Goal: Task Accomplishment & Management: Complete application form

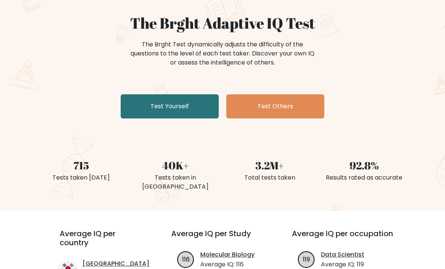
scroll to position [71, 0]
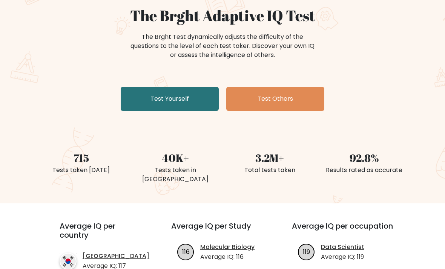
click at [201, 98] on link "Test Yourself" at bounding box center [170, 99] width 98 height 24
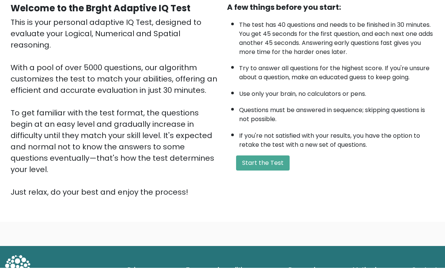
scroll to position [75, 0]
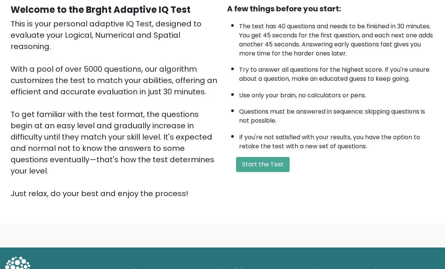
click at [282, 172] on button "Start the Test" at bounding box center [263, 164] width 54 height 15
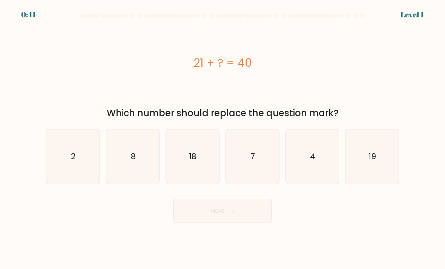
click at [361, 179] on icon "19" at bounding box center [371, 156] width 53 height 53
click at [223, 138] on input "f. 19" at bounding box center [223, 137] width 0 height 4
radio input "true"
click at [257, 218] on button "Next" at bounding box center [222, 211] width 98 height 24
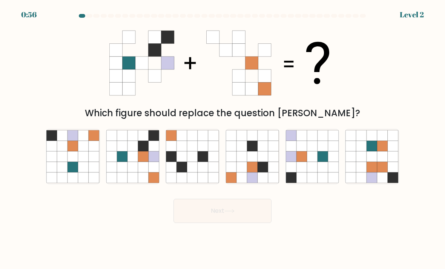
click at [135, 172] on icon at bounding box center [132, 167] width 11 height 11
click at [223, 138] on input "b." at bounding box center [223, 137] width 0 height 4
radio input "true"
click at [199, 217] on button "Next" at bounding box center [222, 211] width 98 height 24
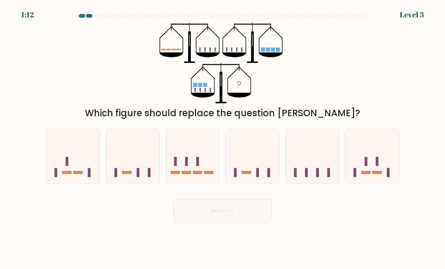
click at [203, 171] on icon at bounding box center [192, 157] width 53 height 44
click at [223, 138] on input "c." at bounding box center [223, 137] width 0 height 4
radio input "true"
click at [223, 223] on button "Next" at bounding box center [222, 211] width 98 height 24
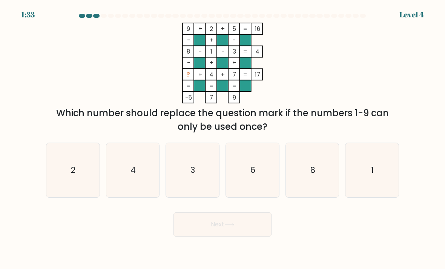
click at [235, 189] on icon "6" at bounding box center [252, 170] width 53 height 53
click at [223, 138] on input "d. 6" at bounding box center [223, 137] width 0 height 4
radio input "true"
click at [206, 236] on button "Next" at bounding box center [222, 224] width 98 height 24
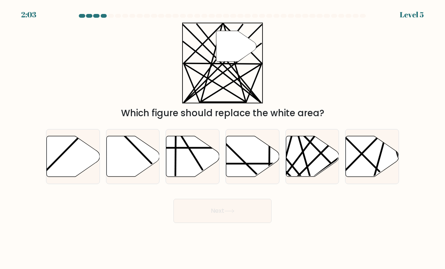
click at [307, 168] on icon at bounding box center [312, 156] width 53 height 41
click at [223, 138] on input "e." at bounding box center [223, 137] width 0 height 4
radio input "true"
click at [229, 222] on button "Next" at bounding box center [222, 211] width 98 height 24
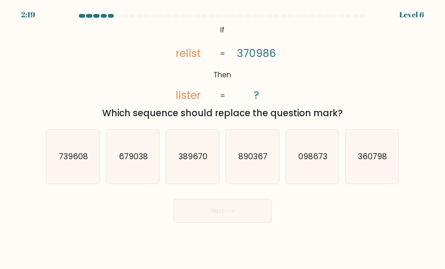
click at [316, 183] on icon "098673" at bounding box center [312, 156] width 53 height 53
click at [223, 138] on input "e. 098673" at bounding box center [223, 137] width 0 height 4
radio input "true"
click at [228, 221] on button "Next" at bounding box center [222, 211] width 98 height 24
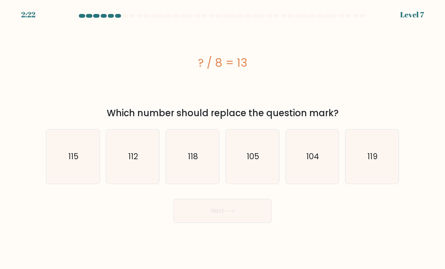
click at [313, 174] on icon "104" at bounding box center [312, 156] width 53 height 53
click at [223, 138] on input "e. 104" at bounding box center [223, 137] width 0 height 4
radio input "true"
click at [239, 216] on button "Next" at bounding box center [222, 211] width 98 height 24
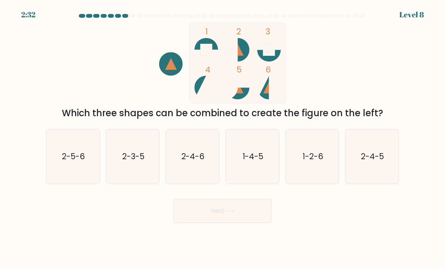
click at [202, 172] on icon "2-4-6" at bounding box center [192, 156] width 53 height 53
click at [223, 138] on input "c. 2-4-6" at bounding box center [223, 137] width 0 height 4
radio input "true"
click at [195, 220] on button "Next" at bounding box center [222, 211] width 98 height 24
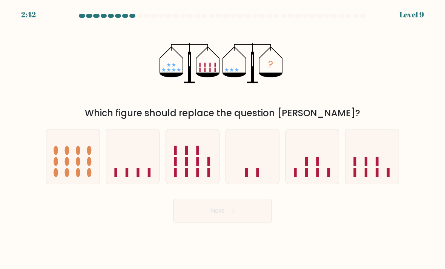
click at [136, 177] on icon at bounding box center [132, 157] width 53 height 44
click at [223, 138] on input "b." at bounding box center [223, 137] width 0 height 4
radio input "true"
click at [226, 223] on button "Next" at bounding box center [222, 211] width 98 height 24
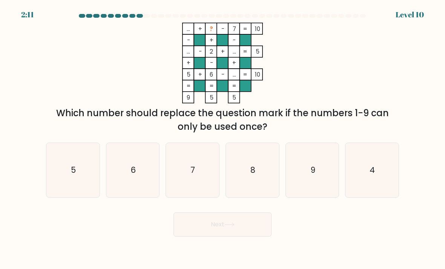
click at [303, 183] on icon "9" at bounding box center [312, 170] width 53 height 53
click at [223, 138] on input "e. 9" at bounding box center [223, 137] width 0 height 4
radio input "true"
click at [237, 233] on button "Next" at bounding box center [222, 224] width 98 height 24
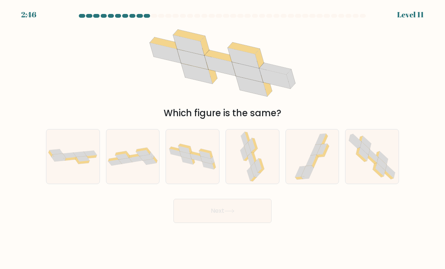
click at [363, 183] on icon at bounding box center [371, 156] width 53 height 52
click at [223, 138] on input "f." at bounding box center [223, 137] width 0 height 4
radio input "true"
click at [221, 223] on button "Next" at bounding box center [222, 211] width 98 height 24
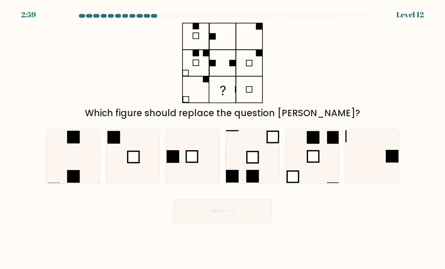
click at [375, 168] on icon at bounding box center [371, 156] width 53 height 53
click at [223, 138] on input "f." at bounding box center [223, 137] width 0 height 4
radio input "true"
click at [242, 218] on button "Next" at bounding box center [222, 211] width 98 height 24
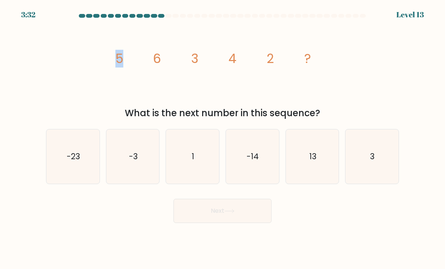
click at [87, 91] on div "image/svg+xml 5 6 3 4 2 ? What is the next number in this sequence?" at bounding box center [222, 71] width 362 height 97
click at [364, 176] on icon "3" at bounding box center [371, 156] width 53 height 53
click at [223, 138] on input "f. 3" at bounding box center [223, 137] width 0 height 4
radio input "true"
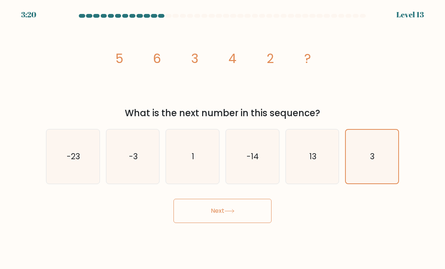
click at [228, 223] on button "Next" at bounding box center [222, 211] width 98 height 24
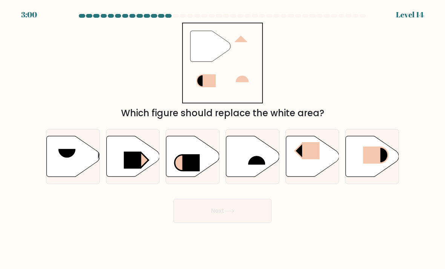
click at [320, 174] on icon at bounding box center [312, 156] width 53 height 41
click at [223, 138] on input "e." at bounding box center [223, 137] width 0 height 4
radio input "true"
click at [259, 222] on button "Next" at bounding box center [222, 211] width 98 height 24
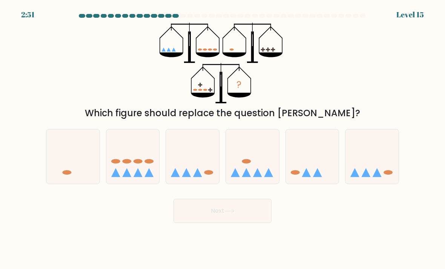
click at [311, 146] on icon at bounding box center [312, 157] width 53 height 44
click at [223, 138] on input "e." at bounding box center [223, 137] width 0 height 4
radio input "true"
click at [258, 223] on button "Next" at bounding box center [222, 211] width 98 height 24
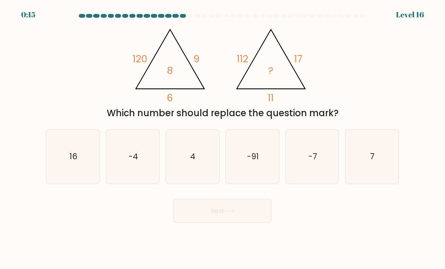
click at [87, 178] on icon "16" at bounding box center [72, 156] width 53 height 53
click at [223, 138] on input "a. 16" at bounding box center [223, 137] width 0 height 4
radio input "true"
click at [197, 223] on button "Next" at bounding box center [222, 211] width 98 height 24
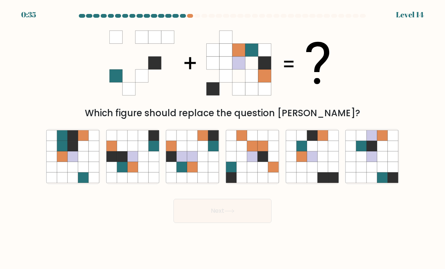
click at [147, 172] on icon at bounding box center [143, 167] width 11 height 11
click at [223, 138] on input "b." at bounding box center [223, 137] width 0 height 4
radio input "true"
click at [193, 202] on div "Next" at bounding box center [222, 208] width 362 height 30
click at [196, 222] on button "Next" at bounding box center [222, 211] width 98 height 24
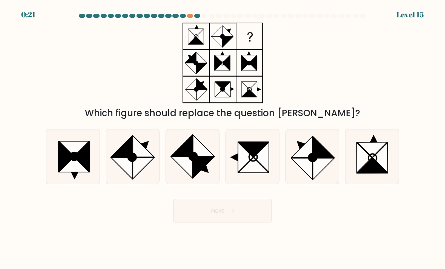
click at [141, 180] on icon at bounding box center [132, 156] width 53 height 53
click at [223, 138] on input "b." at bounding box center [223, 137] width 0 height 4
radio input "true"
click at [229, 213] on icon at bounding box center [229, 211] width 10 height 4
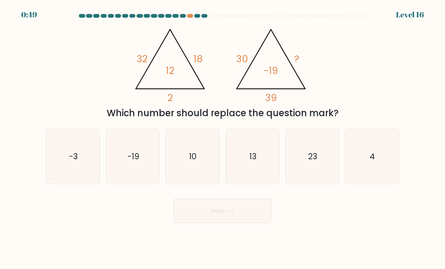
click at [123, 183] on icon "-19" at bounding box center [132, 156] width 53 height 53
click at [223, 138] on input "b. -19" at bounding box center [223, 137] width 0 height 4
radio input "true"
click at [75, 178] on icon "-3" at bounding box center [72, 156] width 53 height 53
click at [223, 138] on input "a. -3" at bounding box center [223, 137] width 0 height 4
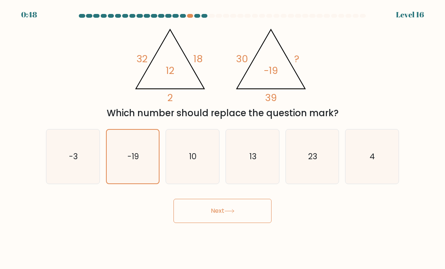
radio input "true"
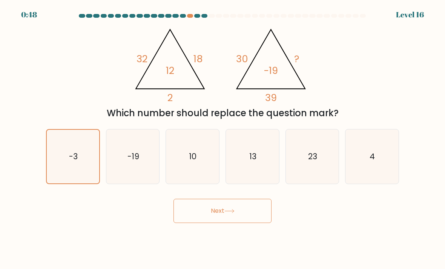
click at [212, 223] on button "Next" at bounding box center [222, 211] width 98 height 24
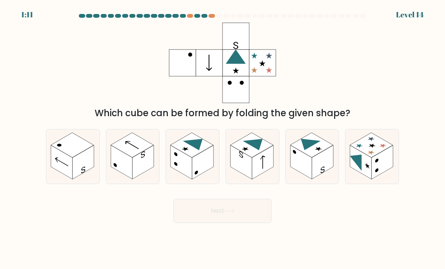
click at [361, 176] on rect at bounding box center [360, 162] width 21 height 34
click at [223, 138] on input "f." at bounding box center [223, 137] width 0 height 4
radio input "true"
click at [192, 223] on button "Next" at bounding box center [222, 211] width 98 height 24
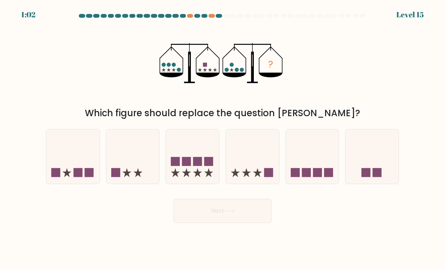
click at [369, 177] on rect at bounding box center [366, 172] width 9 height 9
click at [223, 138] on input "f." at bounding box center [223, 137] width 0 height 4
radio input "true"
click at [216, 223] on button "Next" at bounding box center [222, 211] width 98 height 24
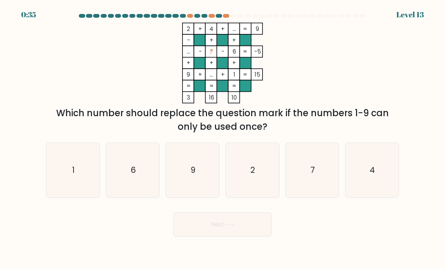
click at [303, 180] on icon "7" at bounding box center [312, 170] width 53 height 53
click at [223, 138] on input "e. 7" at bounding box center [223, 137] width 0 height 4
radio input "true"
click at [232, 227] on icon at bounding box center [229, 225] width 10 height 4
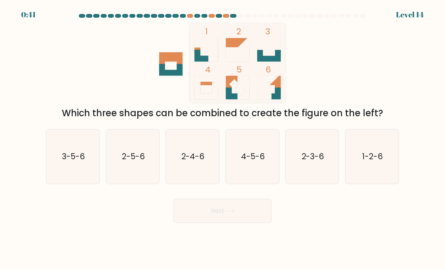
click at [367, 158] on text "1-2-6" at bounding box center [372, 156] width 21 height 11
click at [223, 138] on input "f. 1-2-6" at bounding box center [223, 137] width 0 height 4
radio input "true"
click at [225, 213] on button "Next" at bounding box center [222, 211] width 98 height 24
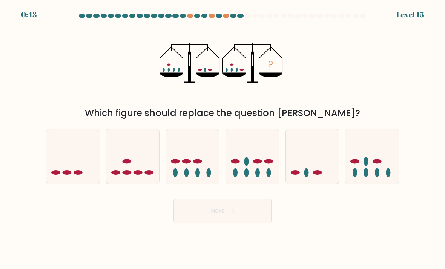
click at [64, 172] on icon at bounding box center [72, 157] width 53 height 44
click at [223, 138] on input "a." at bounding box center [223, 137] width 0 height 4
radio input "true"
click at [205, 223] on button "Next" at bounding box center [222, 211] width 98 height 24
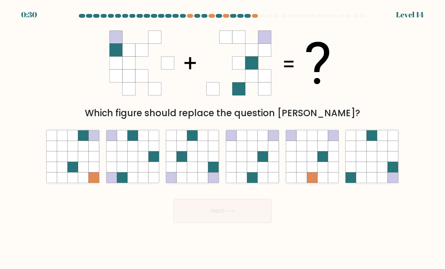
click at [207, 172] on icon at bounding box center [203, 167] width 11 height 11
click at [223, 138] on input "c." at bounding box center [223, 137] width 0 height 4
radio input "true"
click at [225, 223] on button "Next" at bounding box center [222, 211] width 98 height 24
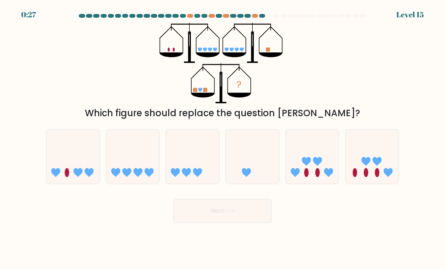
click at [374, 151] on icon at bounding box center [371, 157] width 53 height 44
click at [223, 138] on input "f." at bounding box center [223, 137] width 0 height 4
radio input "true"
click at [251, 223] on button "Next" at bounding box center [222, 211] width 98 height 24
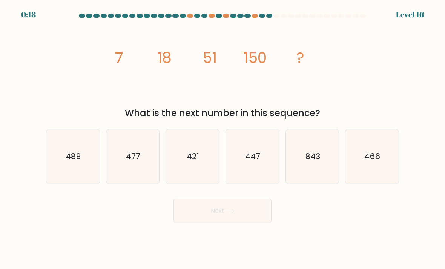
click at [277, 177] on icon "447" at bounding box center [252, 156] width 53 height 53
click at [223, 138] on input "d. 447" at bounding box center [223, 137] width 0 height 4
radio input "true"
click at [255, 217] on button "Next" at bounding box center [222, 211] width 98 height 24
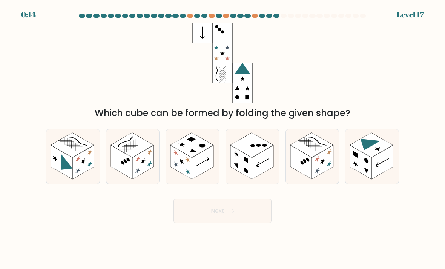
click at [121, 172] on rect at bounding box center [121, 162] width 21 height 34
click at [223, 138] on input "b." at bounding box center [223, 137] width 0 height 4
radio input "true"
click at [204, 223] on button "Next" at bounding box center [222, 211] width 98 height 24
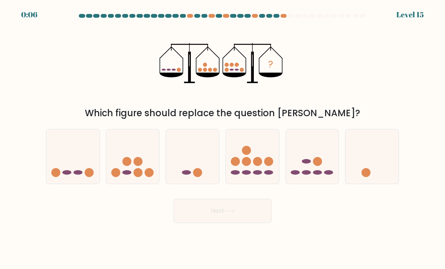
click at [307, 175] on ellipse at bounding box center [306, 172] width 9 height 5
click at [223, 138] on input "e." at bounding box center [223, 137] width 0 height 4
radio input "true"
click at [234, 221] on button "Next" at bounding box center [222, 211] width 98 height 24
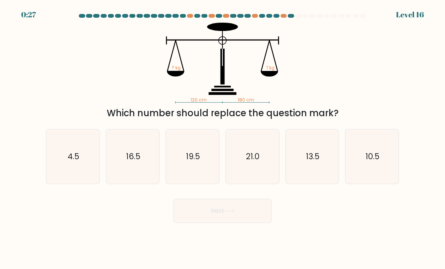
click at [229, 178] on icon "21.0" at bounding box center [252, 156] width 53 height 53
click at [223, 138] on input "d. 21.0" at bounding box center [223, 137] width 0 height 4
radio input "true"
click at [241, 223] on button "Next" at bounding box center [222, 211] width 98 height 24
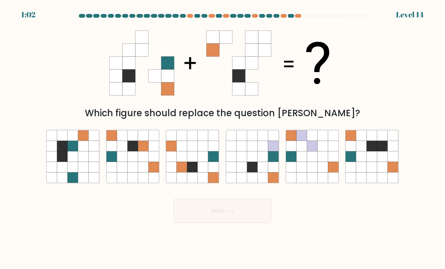
click at [384, 183] on icon at bounding box center [382, 177] width 11 height 11
click at [223, 138] on input "f." at bounding box center [223, 137] width 0 height 4
radio input "true"
click at [245, 223] on button "Next" at bounding box center [222, 211] width 98 height 24
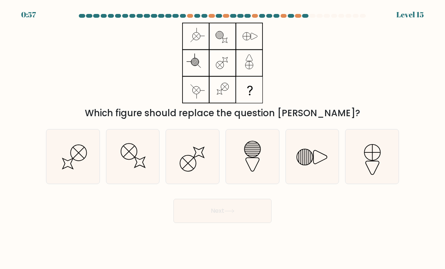
click at [302, 180] on icon at bounding box center [312, 156] width 53 height 53
click at [223, 138] on input "e." at bounding box center [223, 137] width 0 height 4
radio input "true"
click at [248, 223] on button "Next" at bounding box center [222, 211] width 98 height 24
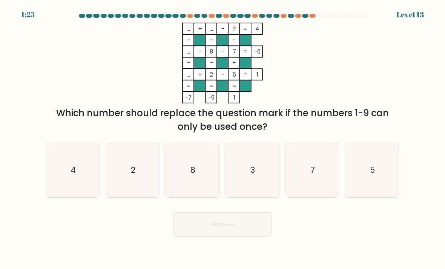
click at [243, 188] on icon "3" at bounding box center [252, 170] width 53 height 53
click at [223, 138] on input "d. 3" at bounding box center [223, 137] width 0 height 4
radio input "true"
click at [231, 226] on button "Next" at bounding box center [222, 224] width 98 height 24
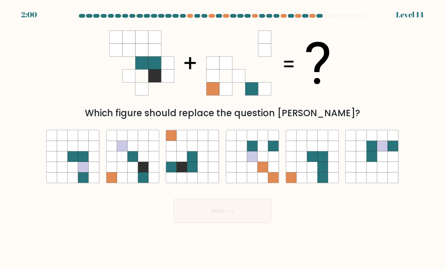
click at [192, 170] on icon at bounding box center [192, 167] width 11 height 11
click at [223, 138] on input "c." at bounding box center [223, 137] width 0 height 4
radio input "true"
click at [212, 218] on button "Next" at bounding box center [222, 211] width 98 height 24
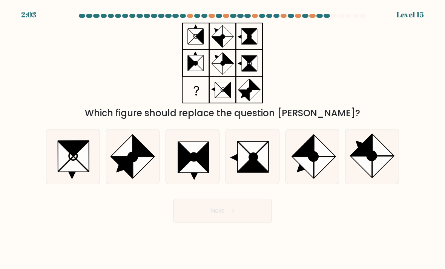
click at [318, 161] on ellipse at bounding box center [312, 156] width 9 height 9
click at [223, 138] on input "e." at bounding box center [223, 137] width 0 height 4
radio input "true"
click at [248, 223] on button "Next" at bounding box center [222, 211] width 98 height 24
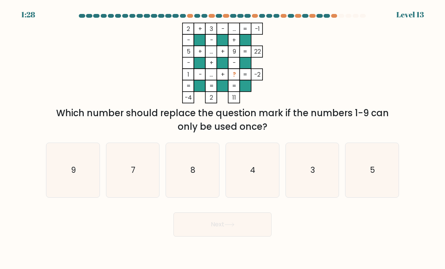
click at [253, 197] on icon "4" at bounding box center [252, 170] width 53 height 53
click at [223, 138] on input "d. 4" at bounding box center [223, 137] width 0 height 4
radio input "true"
click at [246, 235] on button "Next" at bounding box center [222, 224] width 98 height 24
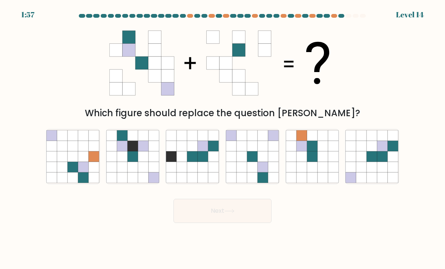
click at [372, 172] on icon at bounding box center [372, 167] width 11 height 11
click at [223, 138] on input "f." at bounding box center [223, 137] width 0 height 4
radio input "true"
click at [361, 197] on form at bounding box center [222, 118] width 445 height 209
click at [246, 223] on button "Next" at bounding box center [222, 211] width 98 height 24
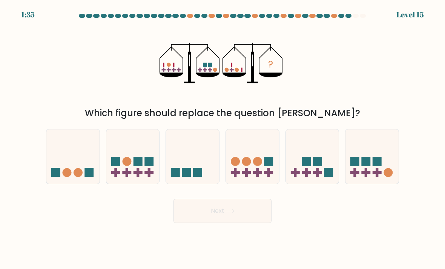
click at [74, 154] on icon at bounding box center [72, 157] width 53 height 44
click at [223, 138] on input "a." at bounding box center [223, 137] width 0 height 4
radio input "true"
click at [195, 211] on button "Next" at bounding box center [222, 211] width 98 height 24
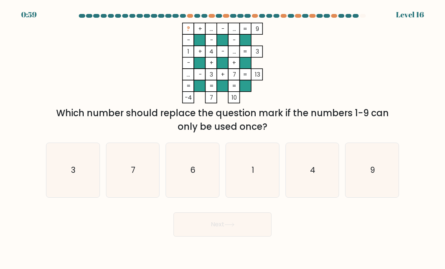
click at [203, 178] on icon "6" at bounding box center [192, 170] width 53 height 53
click at [223, 138] on input "c. 6" at bounding box center [223, 137] width 0 height 4
radio input "true"
click at [232, 236] on button "Next" at bounding box center [222, 224] width 98 height 24
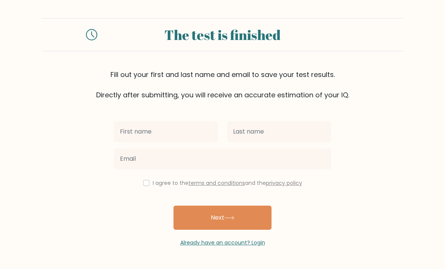
click at [203, 130] on input "text" at bounding box center [166, 131] width 104 height 21
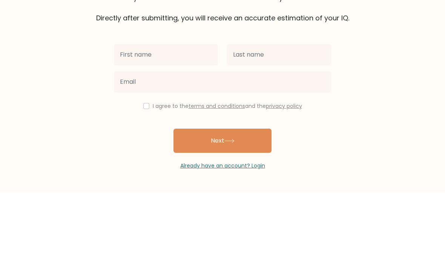
click at [403, 52] on form "The test is finished Fill out your first and last name and email to save your t…" at bounding box center [222, 132] width 445 height 229
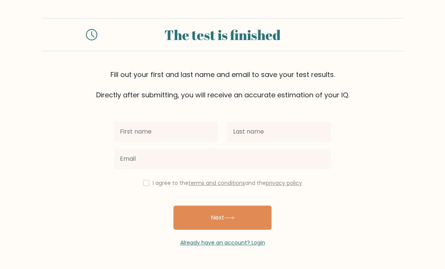
click at [258, 206] on button "Next" at bounding box center [222, 218] width 98 height 24
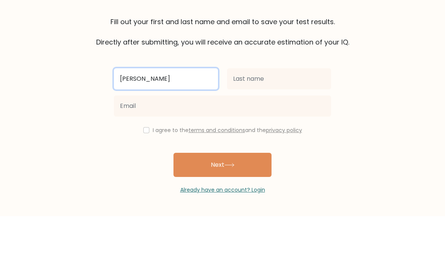
type input "[PERSON_NAME]"
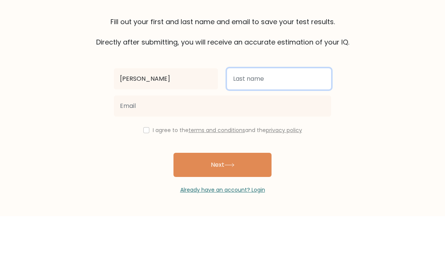
click at [313, 121] on input "text" at bounding box center [279, 131] width 104 height 21
type input "[PERSON_NAME]"
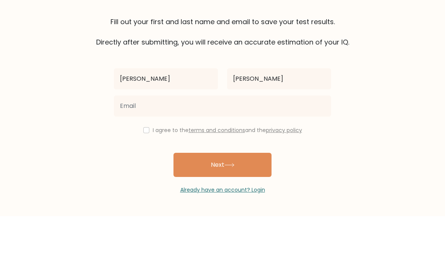
click at [395, 55] on form "The test is finished Fill out your first and last name and email to save your t…" at bounding box center [222, 132] width 445 height 229
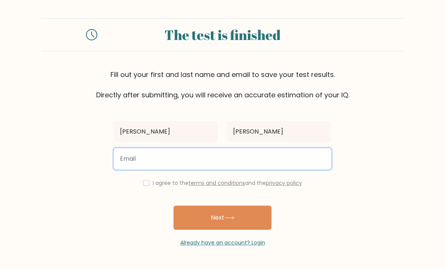
click at [303, 148] on input "email" at bounding box center [222, 158] width 217 height 21
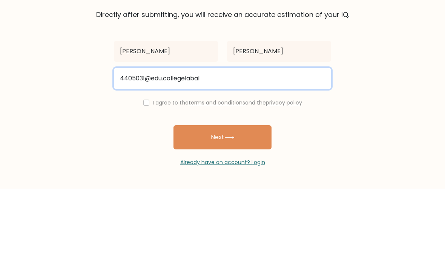
click at [223, 206] on button "Next" at bounding box center [222, 218] width 98 height 24
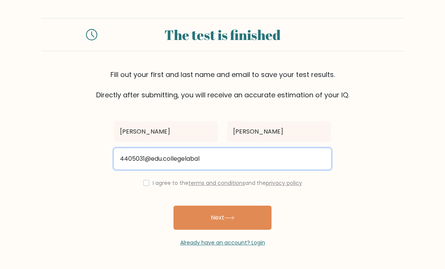
click at [306, 148] on input "4405031@edu.collegelabal" at bounding box center [222, 158] width 217 height 21
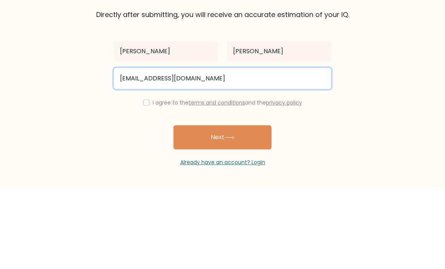
type input "4405031@edu.collegelaval.ca"
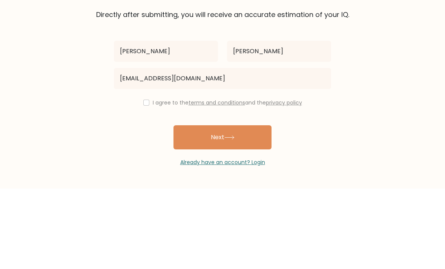
click at [384, 91] on form "The test is finished Fill out your first and last name and email to save your t…" at bounding box center [222, 132] width 445 height 229
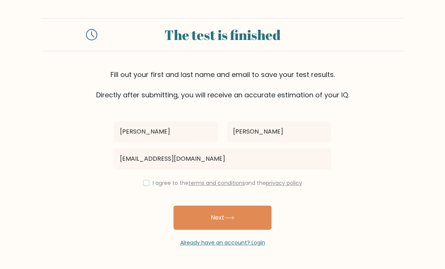
click at [141, 178] on div "I agree to the terms and conditions and the privacy policy" at bounding box center [222, 182] width 226 height 9
click at [144, 165] on div "Liam Spinello 4405031@edu.collegelaval.ca I agree to the terms and conditions a…" at bounding box center [222, 173] width 226 height 147
click at [143, 180] on input "checkbox" at bounding box center [146, 183] width 6 height 6
checkbox input "true"
click at [261, 206] on button "Next" at bounding box center [222, 218] width 98 height 24
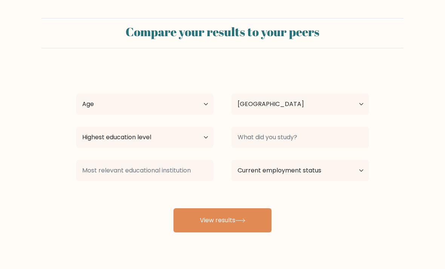
select select "CA"
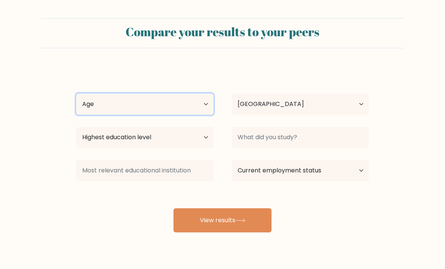
click at [195, 114] on select "Age Under [DEMOGRAPHIC_DATA] [DEMOGRAPHIC_DATA] [DEMOGRAPHIC_DATA] [DEMOGRAPHIC…" at bounding box center [144, 104] width 137 height 21
select select "min_18"
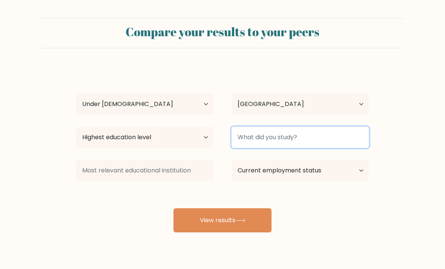
click at [295, 143] on input at bounding box center [300, 137] width 137 height 21
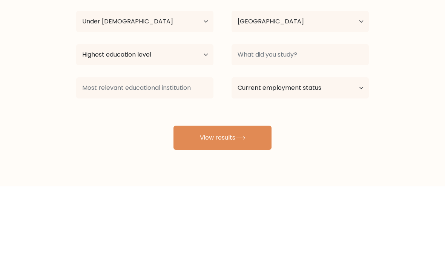
click at [416, 66] on form "Compare your results to your peers [PERSON_NAME] Age Under [DEMOGRAPHIC_DATA] […" at bounding box center [222, 125] width 445 height 214
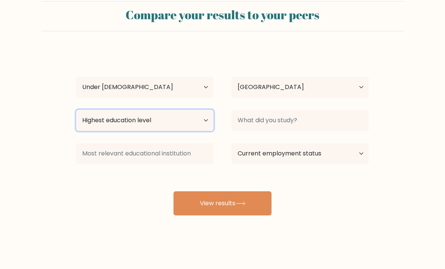
click at [164, 112] on select "Highest education level No schooling Primary Lower Secondary Upper Secondary Oc…" at bounding box center [144, 120] width 137 height 21
select select "lower_secondary"
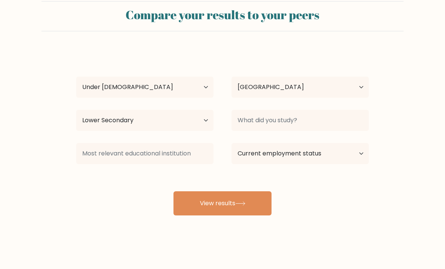
click at [262, 196] on button "View results" at bounding box center [222, 203] width 98 height 24
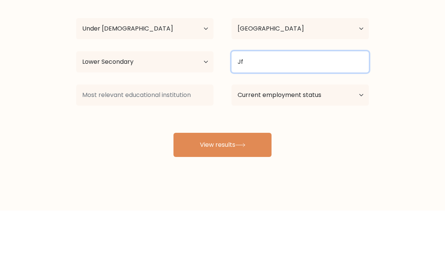
type input "J"
type input "Regular classes"
click at [223, 191] on button "View results" at bounding box center [222, 203] width 98 height 24
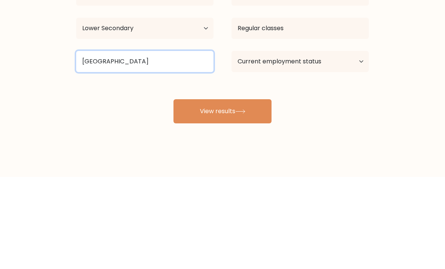
type input "[GEOGRAPHIC_DATA]"
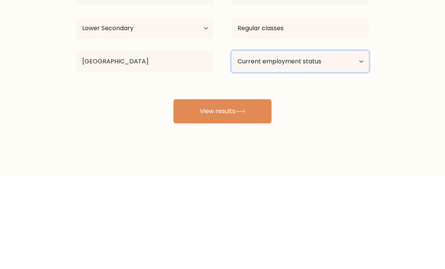
click at [358, 143] on select "Current employment status Employed Student Retired Other / prefer not to answer" at bounding box center [300, 153] width 137 height 21
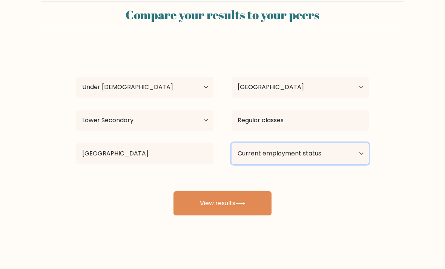
select select "student"
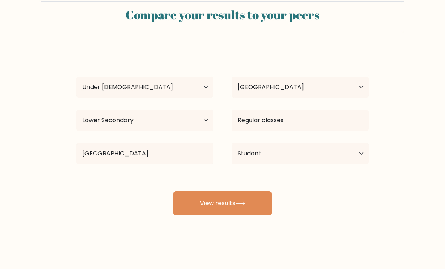
click at [181, 204] on button "View results" at bounding box center [222, 203] width 98 height 24
